Goal: Information Seeking & Learning: Learn about a topic

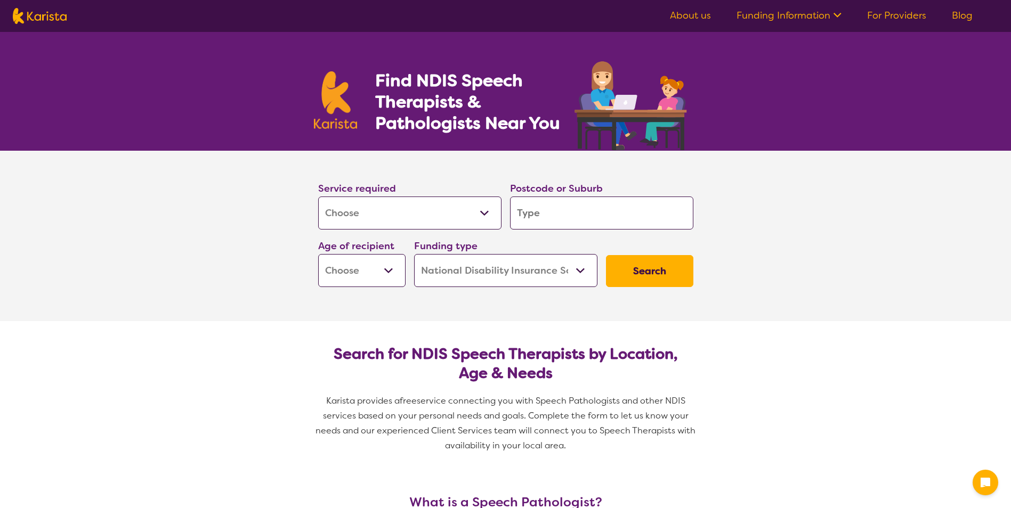
select select "[MEDICAL_DATA]"
select select "NDIS"
select select "[MEDICAL_DATA]"
select select "NDIS"
click at [609, 218] on input "search" at bounding box center [601, 213] width 183 height 33
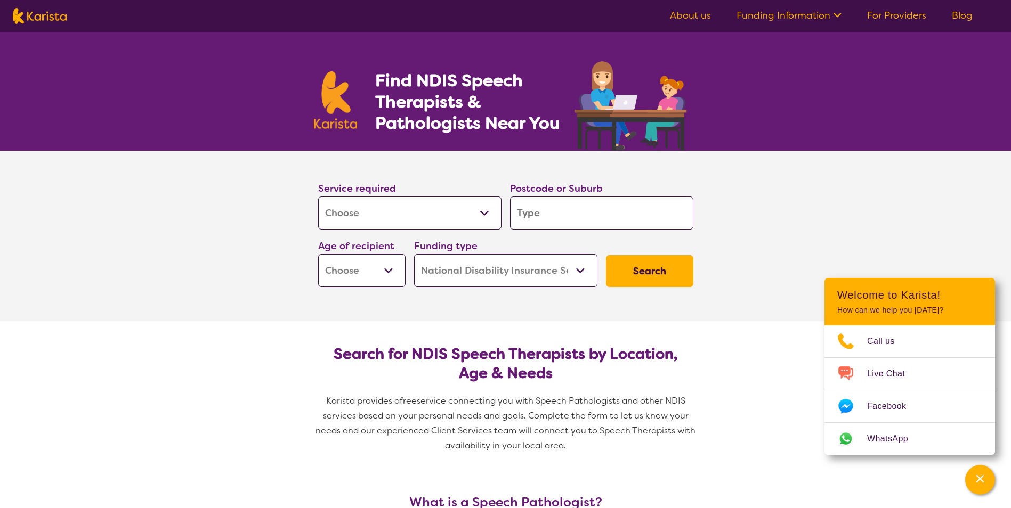
type input "3"
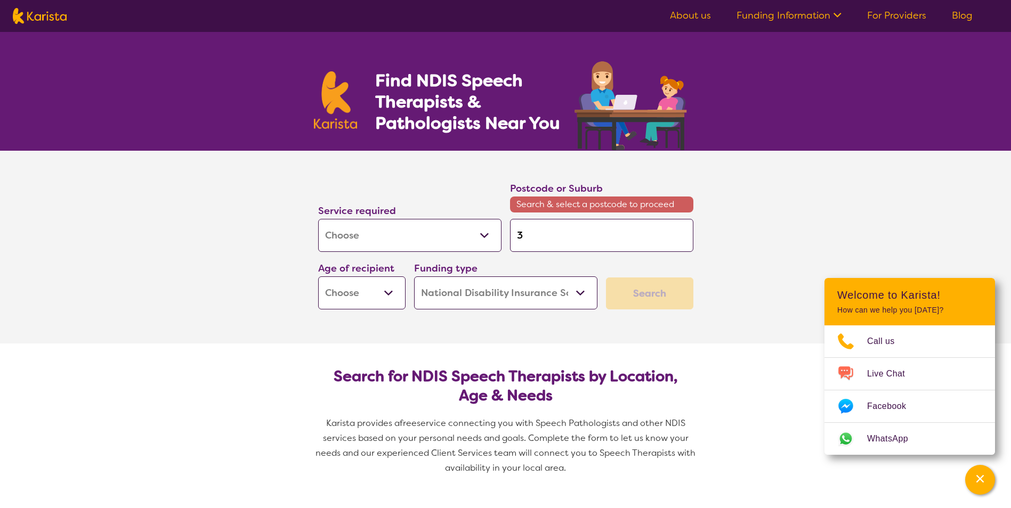
type input "30"
type input "309"
type input "3095"
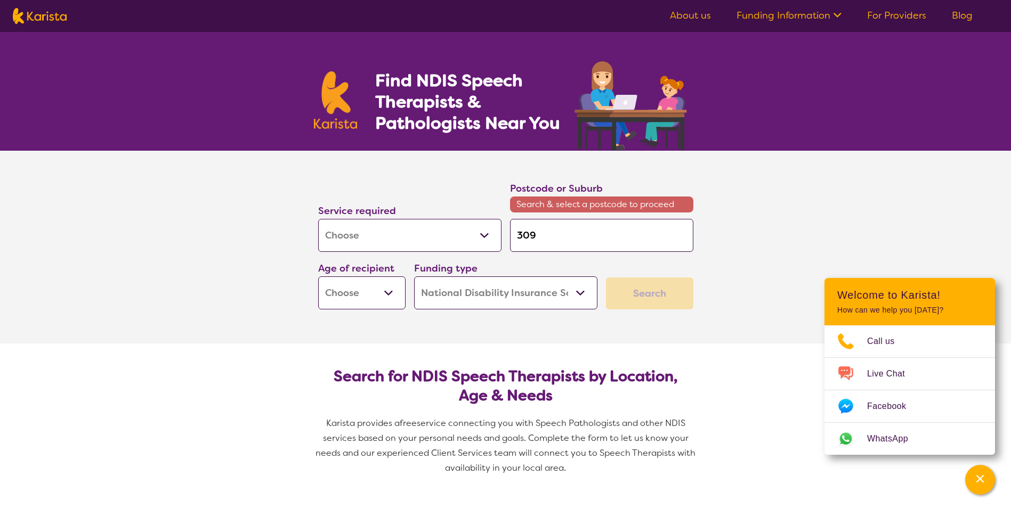
type input "3095"
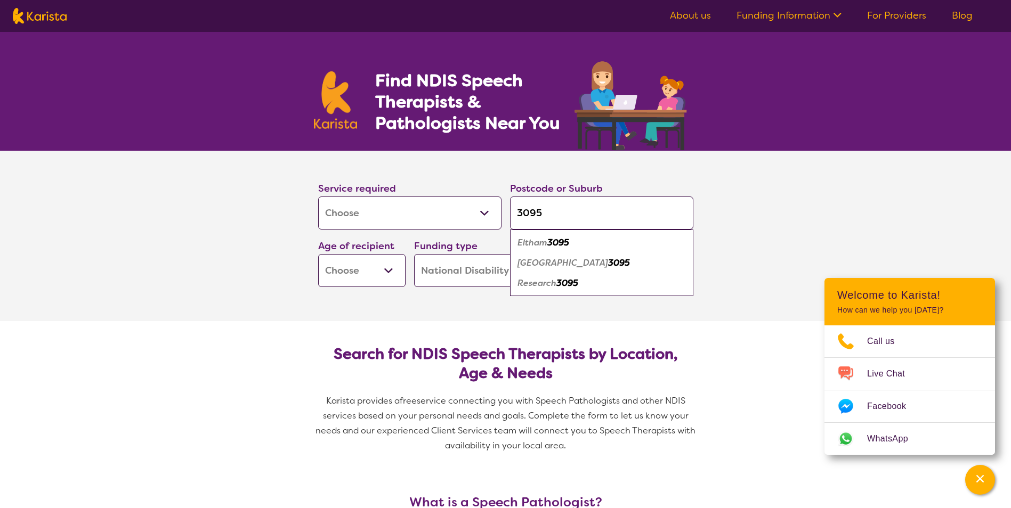
type input "3095"
click at [596, 240] on div "Eltham 3095" at bounding box center [601, 243] width 173 height 20
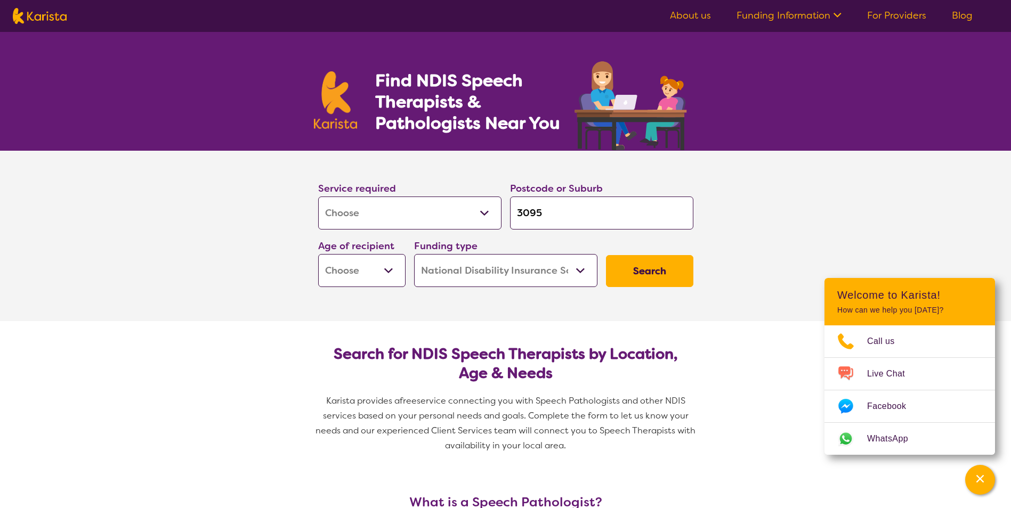
click at [376, 279] on select "Early Childhood - 0 to 9 Child - 10 to 11 Adolescent - 12 to 17 Adult - 18 to 6…" at bounding box center [361, 270] width 87 height 33
select select "EC"
click at [318, 254] on select "Early Childhood - 0 to 9 Child - 10 to 11 Adolescent - 12 to 17 Adult - 18 to 6…" at bounding box center [361, 270] width 87 height 33
select select "EC"
click at [704, 275] on section "Service required Allied Health Assistant Assessment ([MEDICAL_DATA] or [MEDICAL…" at bounding box center [505, 221] width 409 height 141
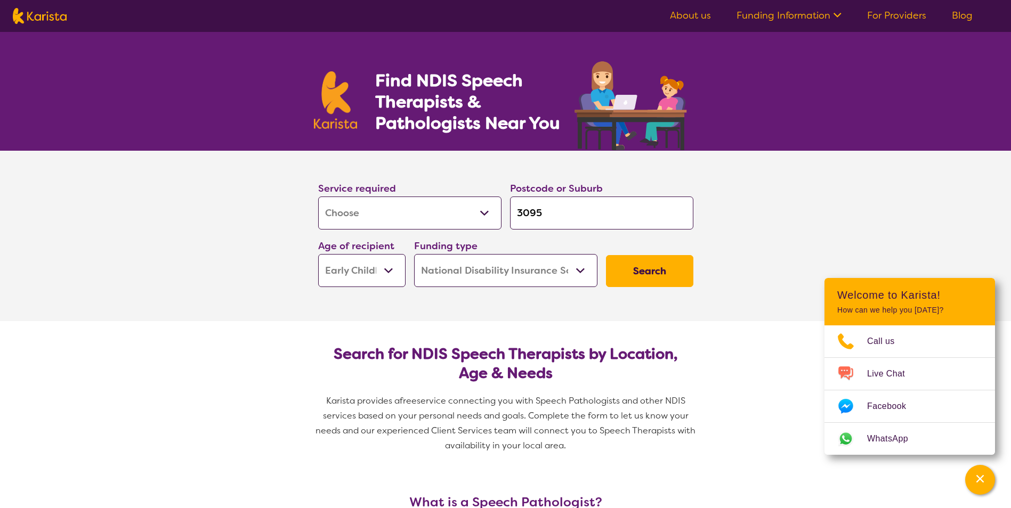
click at [658, 275] on button "Search" at bounding box center [649, 271] width 87 height 32
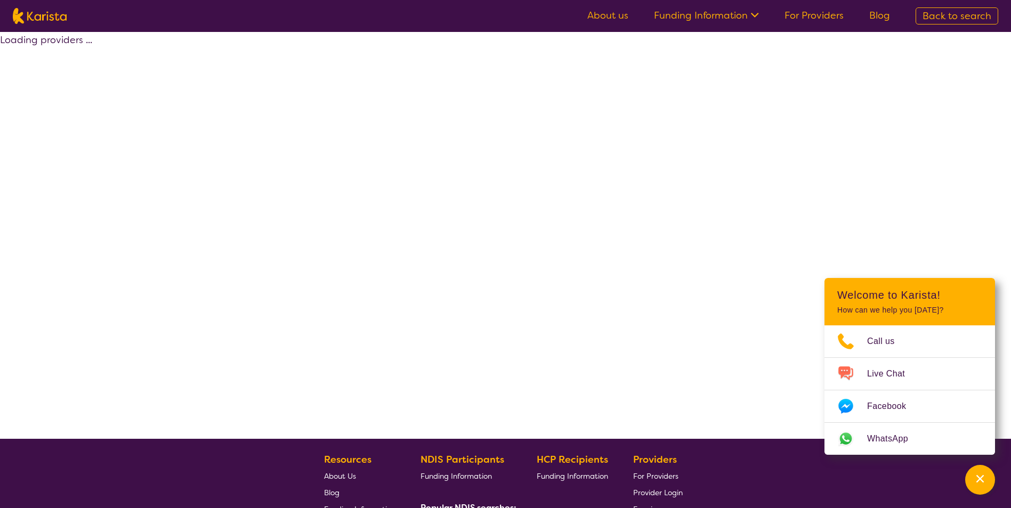
select select "by_score"
